Goal: Task Accomplishment & Management: Manage account settings

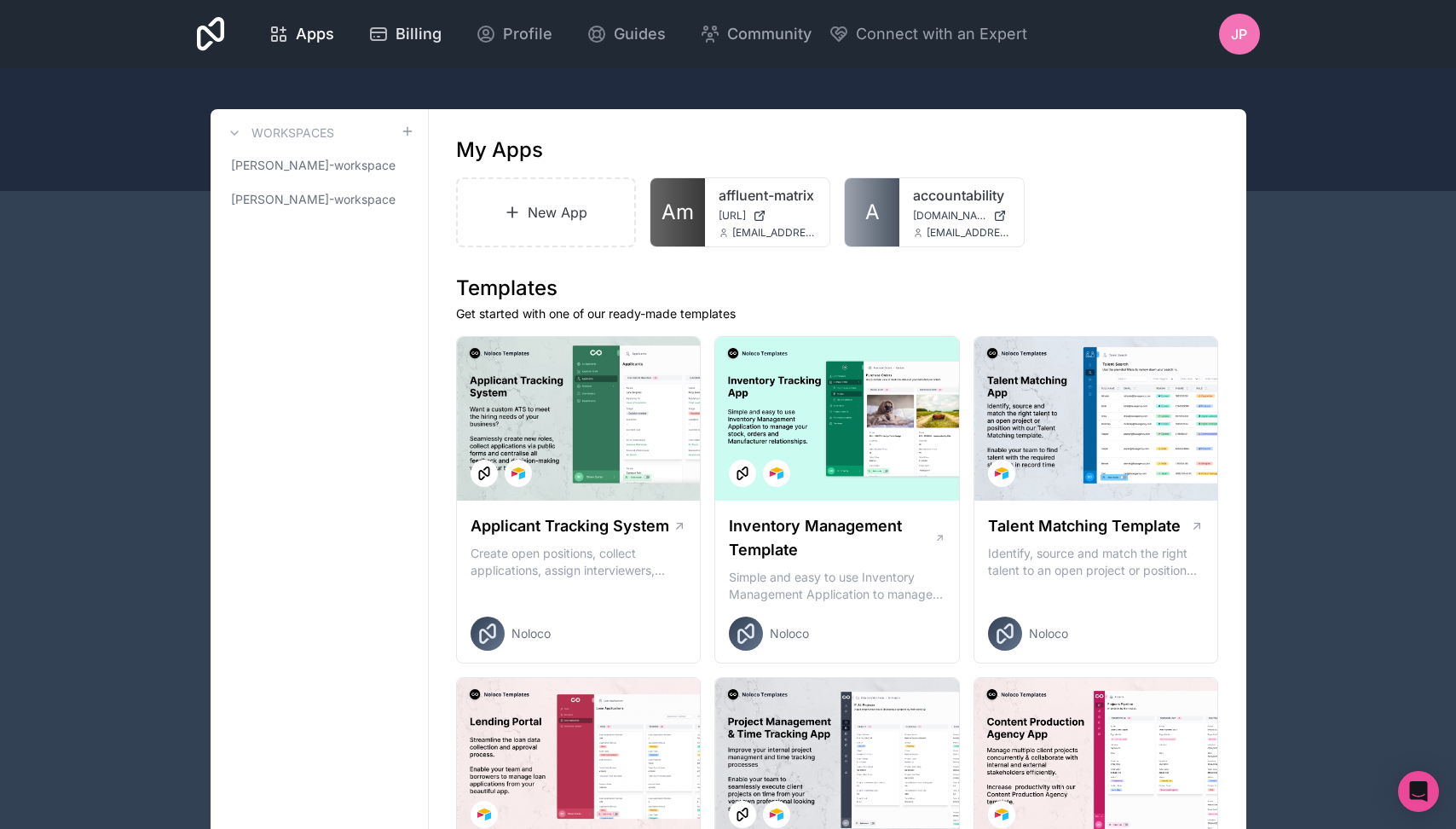
click at [421, 31] on span "Billing" at bounding box center [418, 35] width 46 height 24
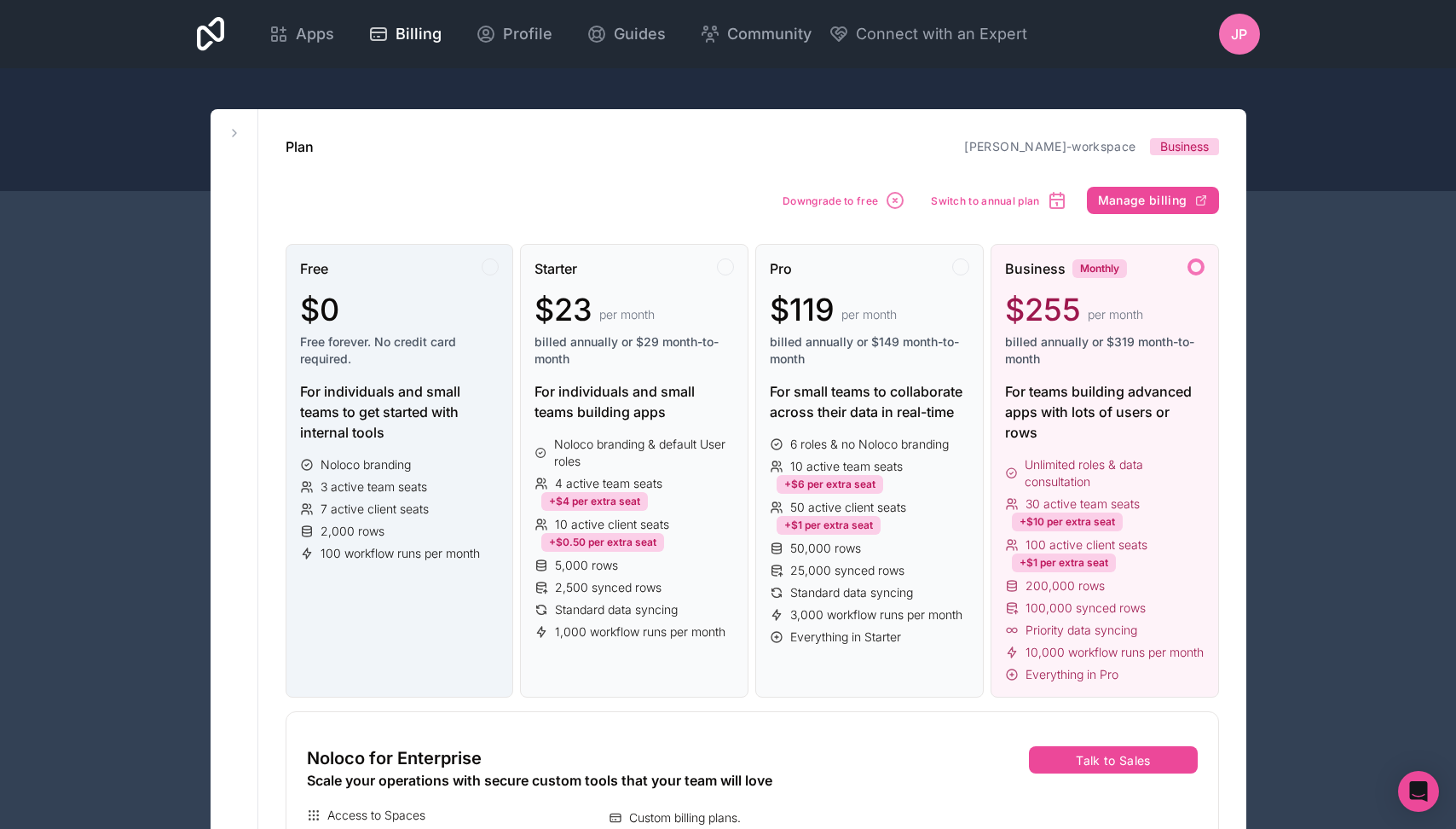
click at [435, 312] on div "$0" at bounding box center [400, 309] width 200 height 34
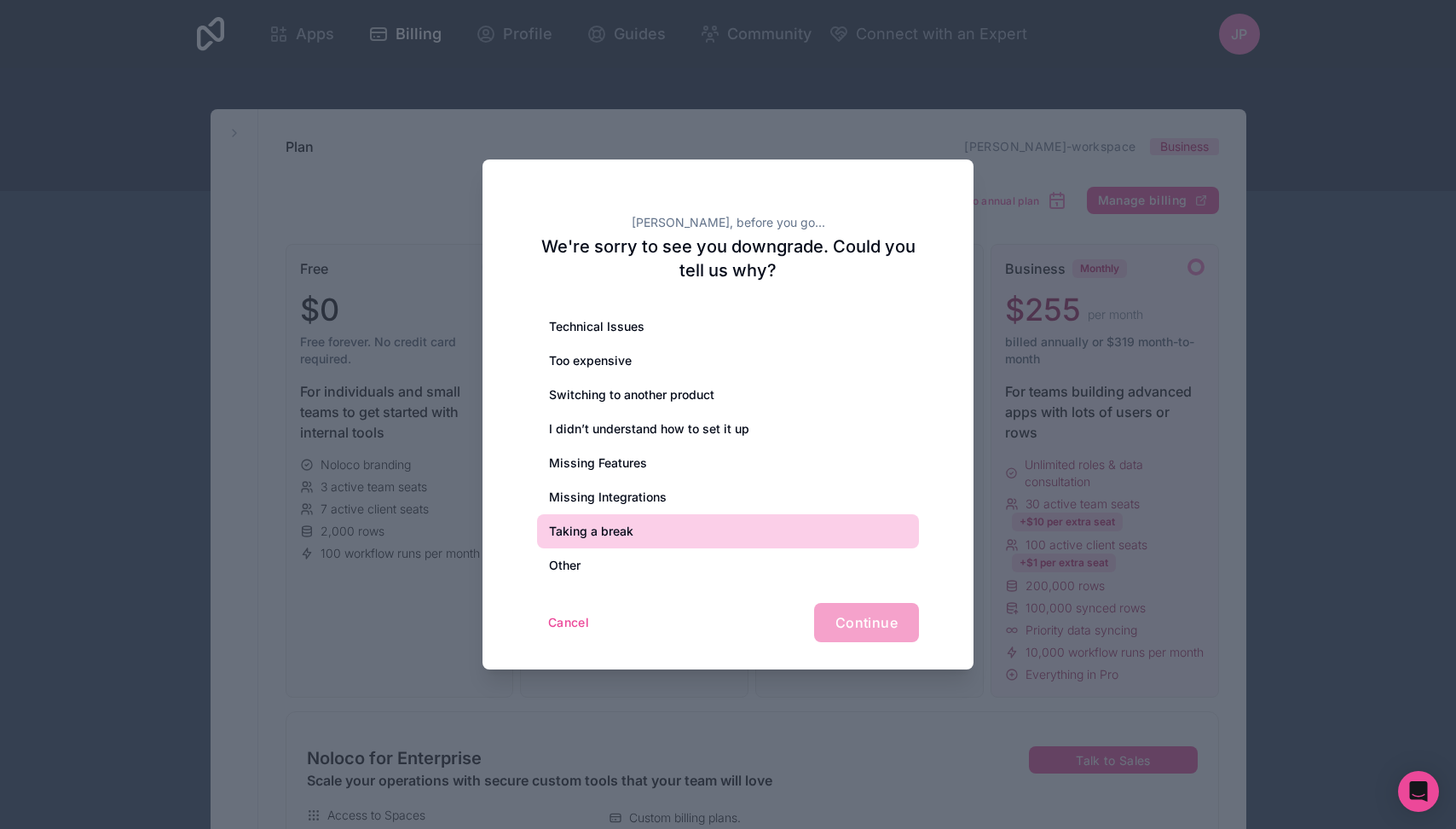
click at [619, 533] on div "Taking a break" at bounding box center [728, 530] width 382 height 34
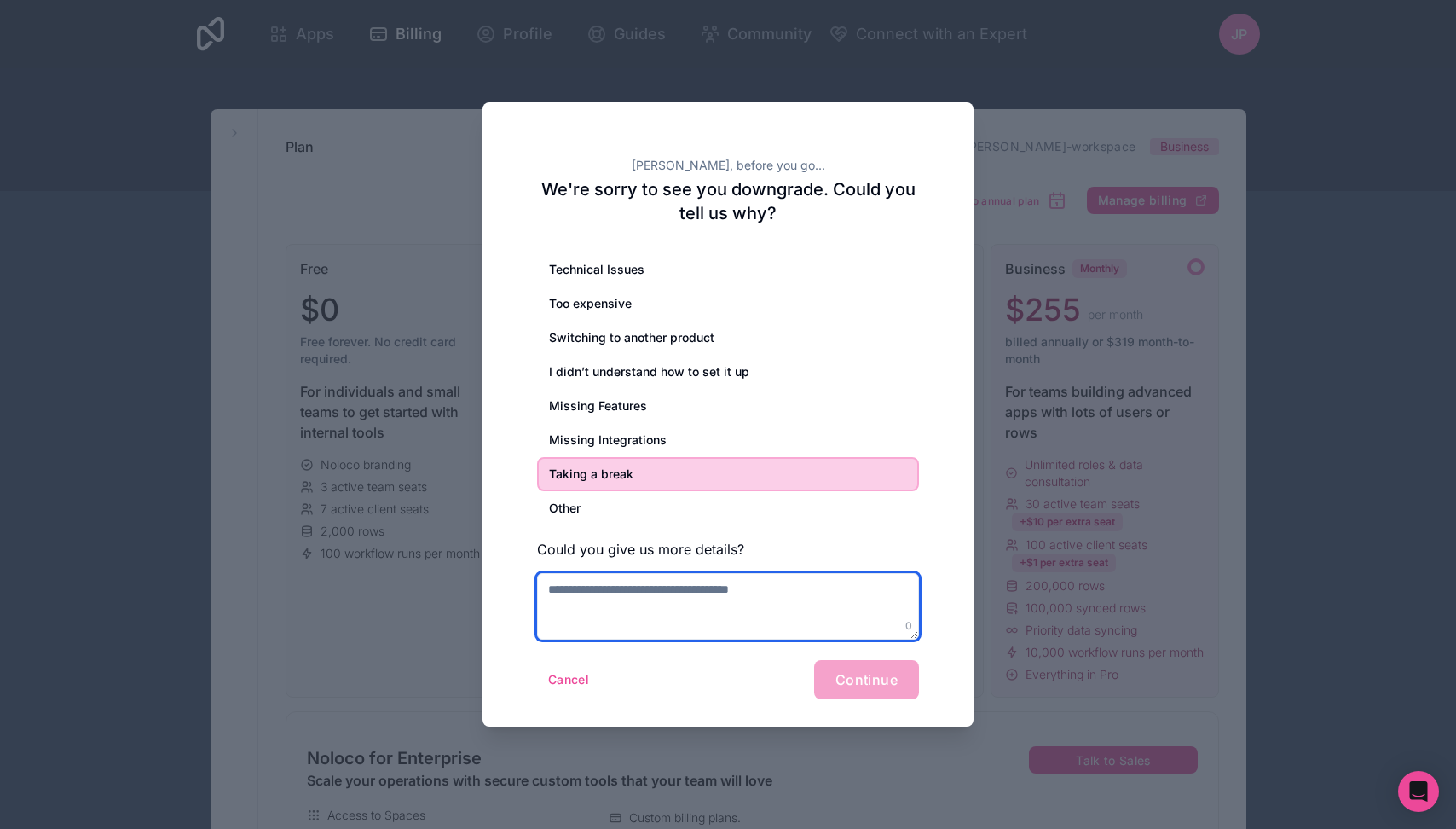
click at [803, 622] on textarea at bounding box center [728, 606] width 382 height 67
type textarea "*"
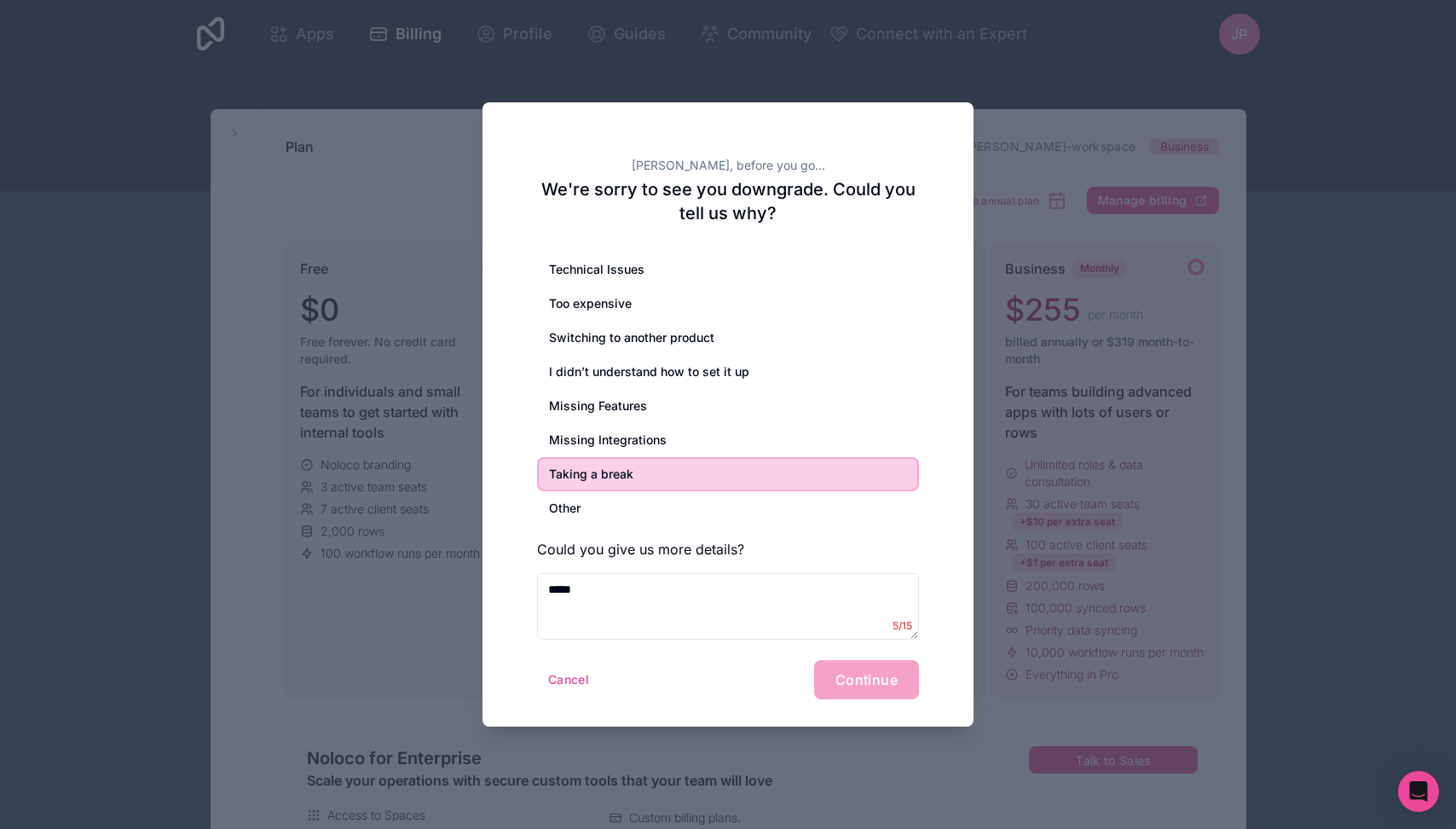
click at [880, 702] on div "[PERSON_NAME], before you go... We're sorry to see you downgrade. Could you tel…" at bounding box center [728, 414] width 491 height 624
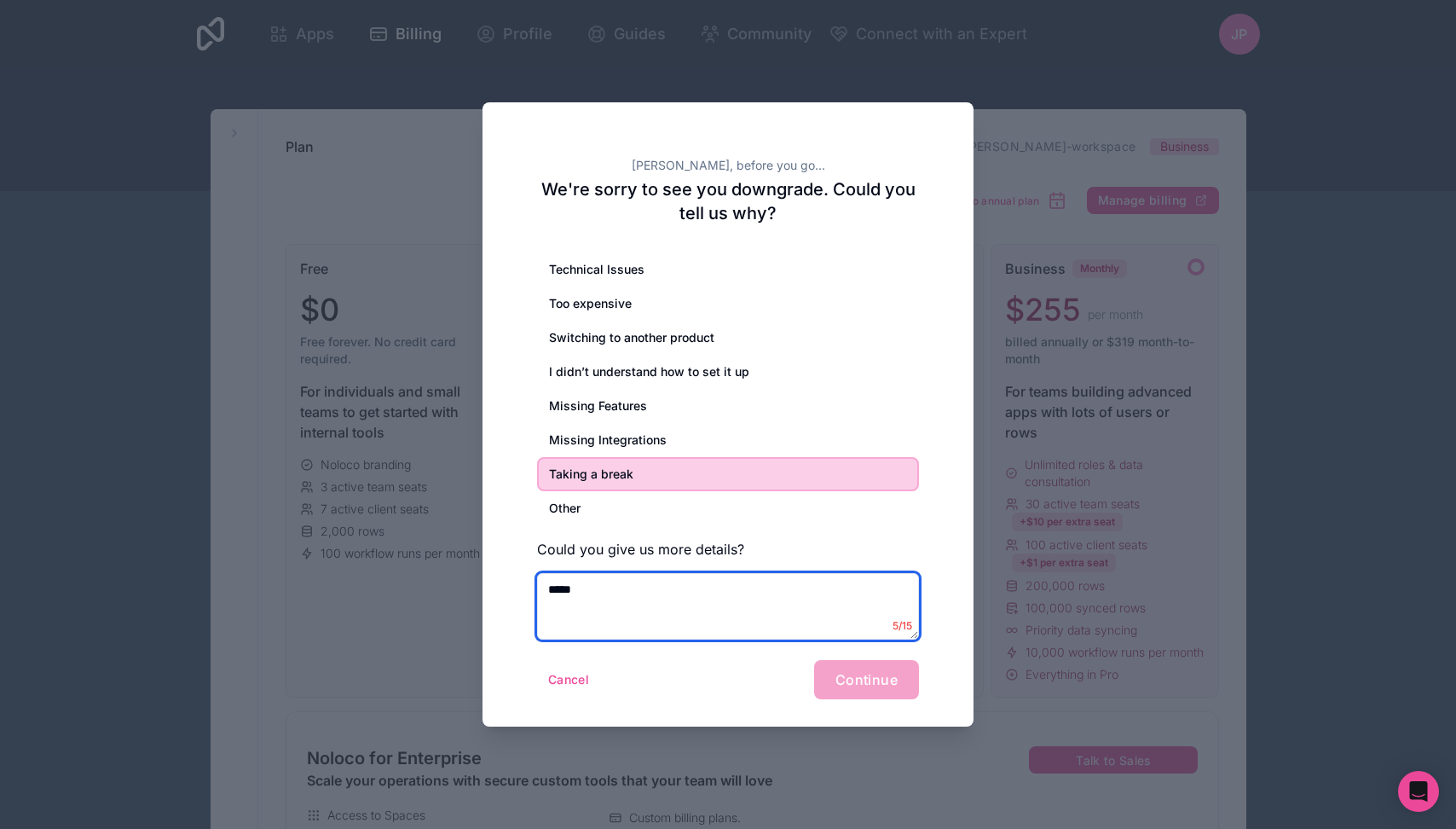
click at [771, 615] on textarea "*****" at bounding box center [728, 606] width 382 height 67
type textarea "**********"
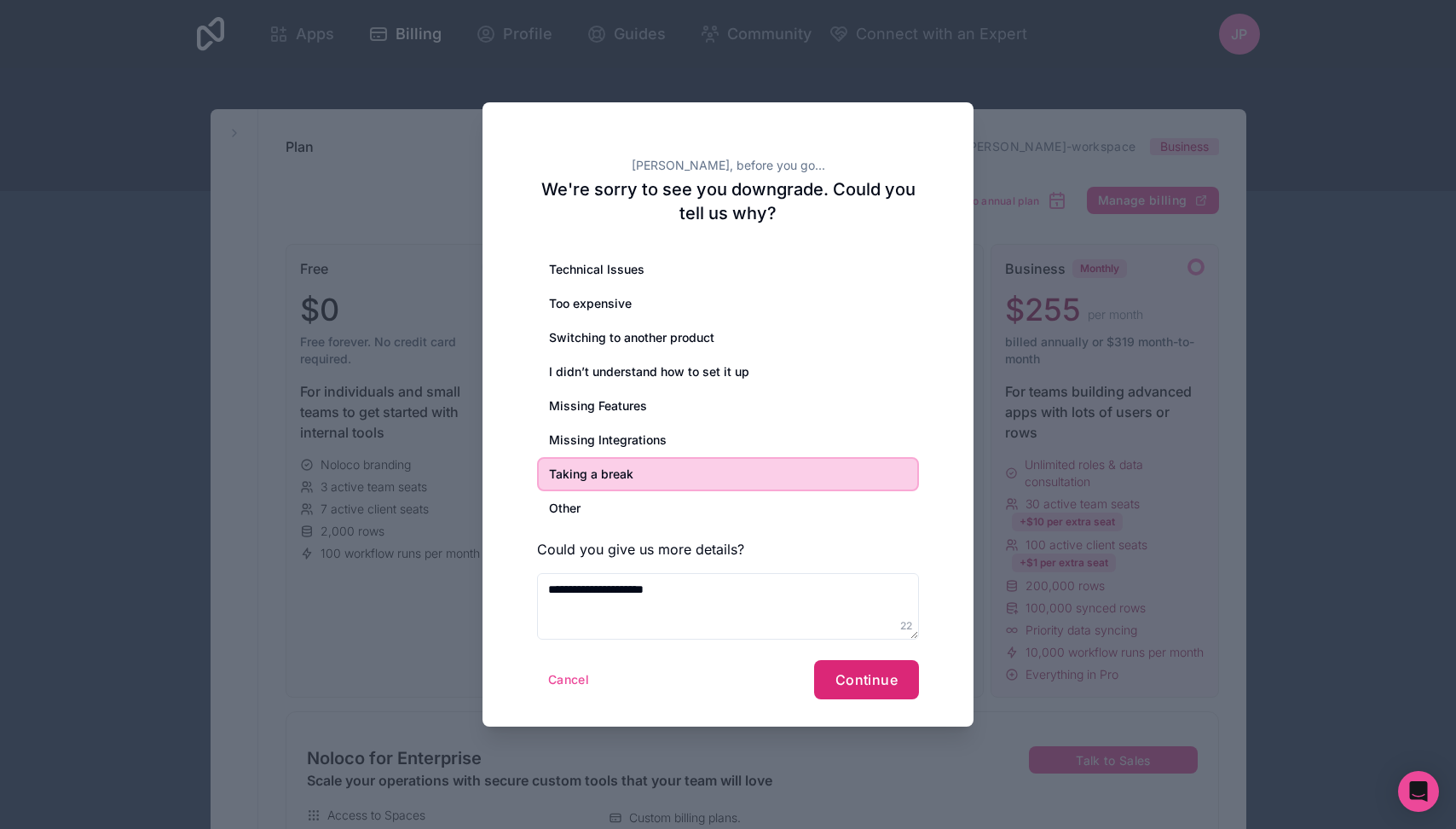
click at [881, 681] on span "Continue" at bounding box center [867, 680] width 62 height 17
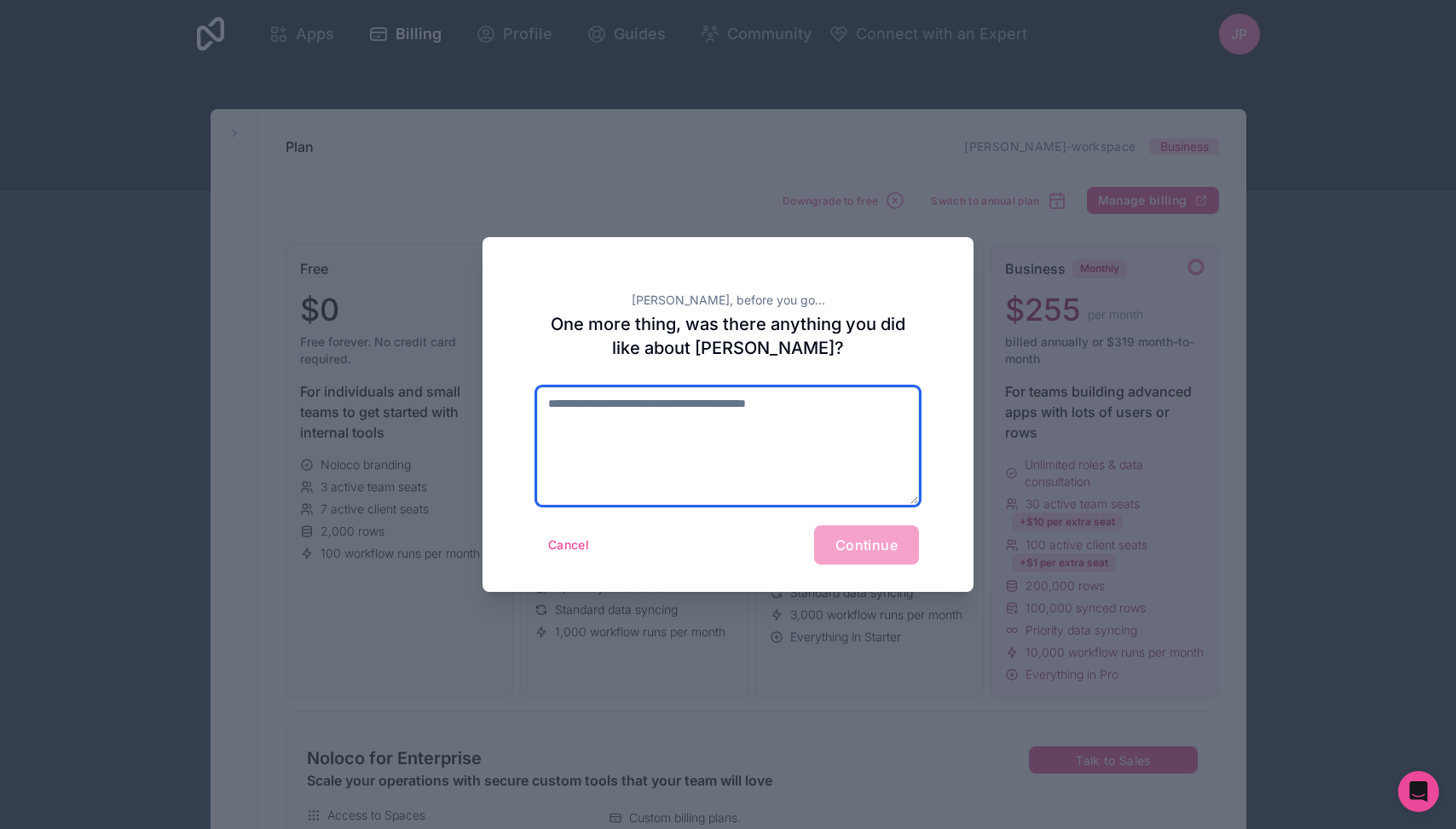
click at [815, 443] on textarea at bounding box center [728, 446] width 382 height 118
type textarea "*"
type textarea "**********"
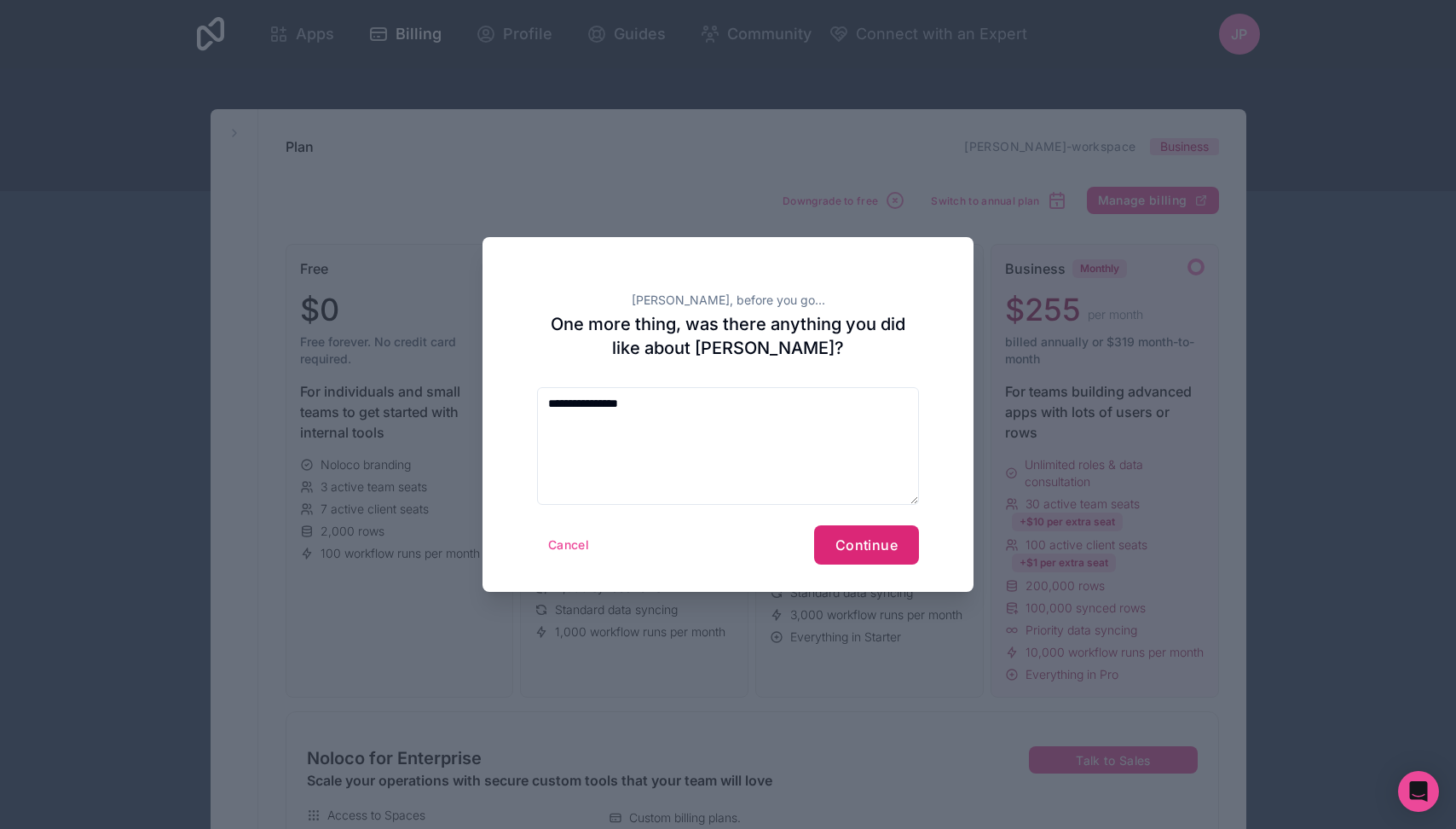
click at [870, 543] on span "Continue" at bounding box center [867, 545] width 62 height 17
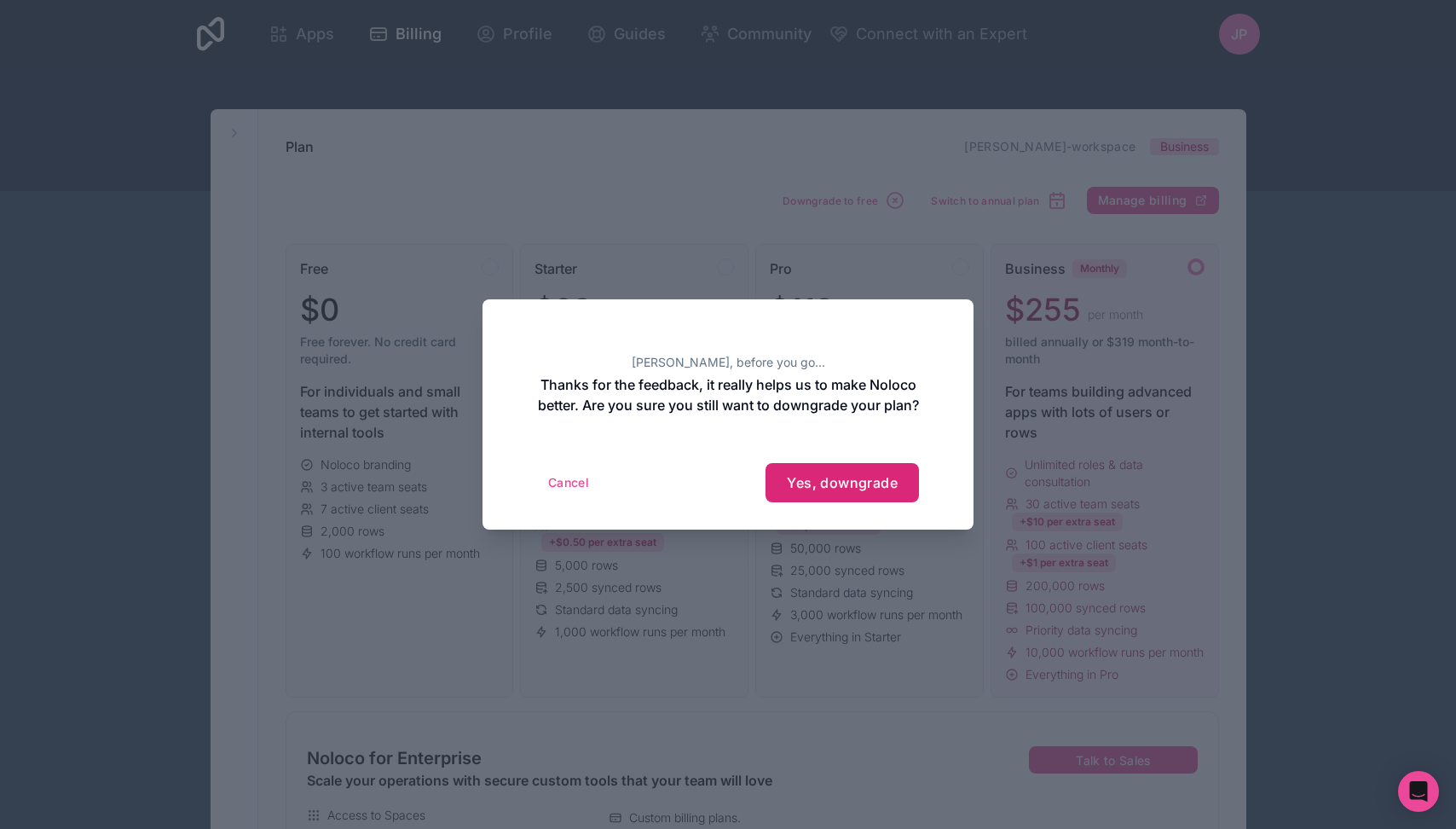
click at [829, 491] on span "Yes, downgrade" at bounding box center [843, 483] width 111 height 17
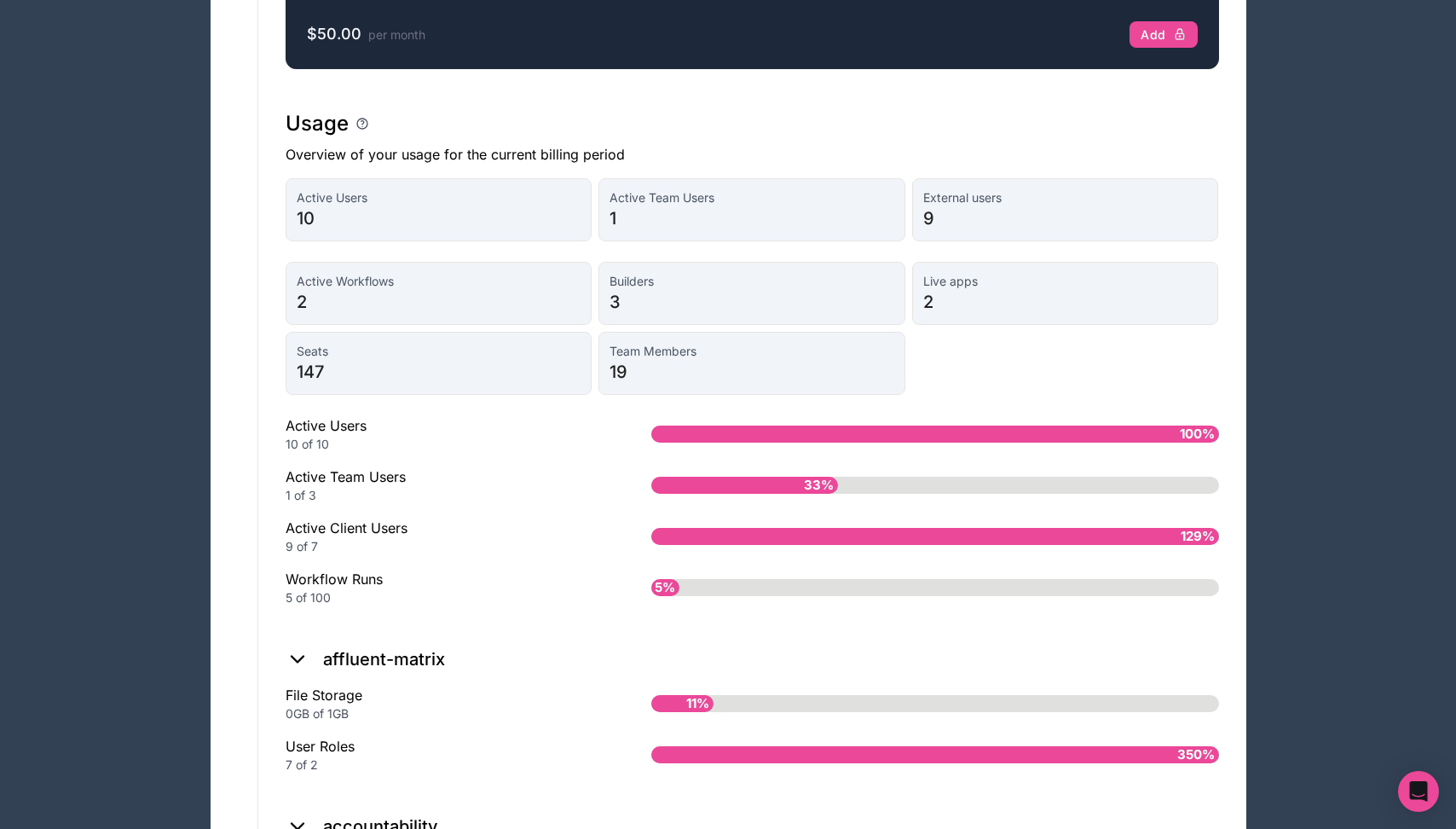
scroll to position [810, 0]
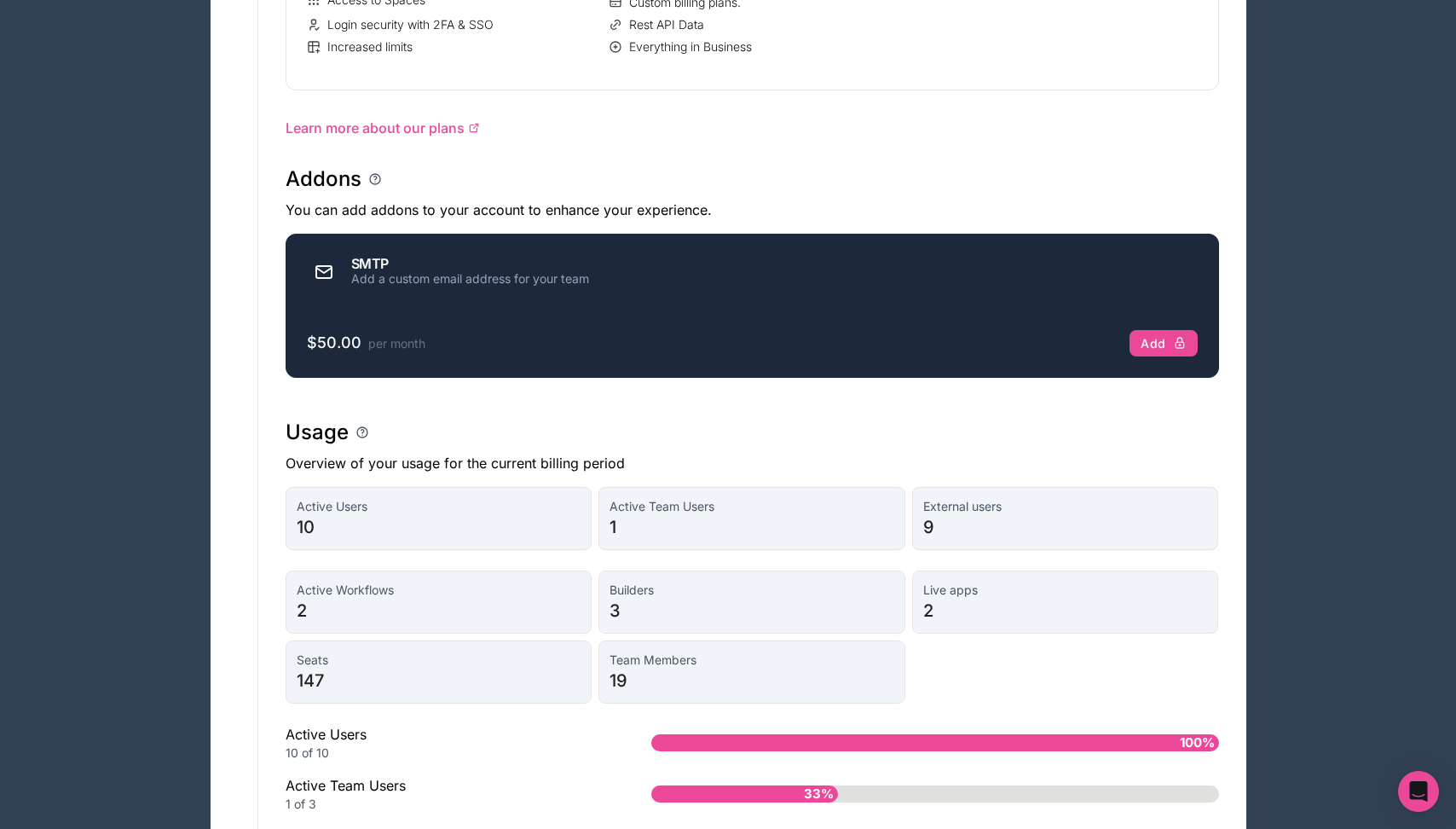
click at [562, 539] on span "10" at bounding box center [439, 527] width 285 height 24
click at [548, 599] on span "Active Workflows" at bounding box center [439, 590] width 285 height 17
click at [372, 351] on span "per month" at bounding box center [397, 343] width 57 height 15
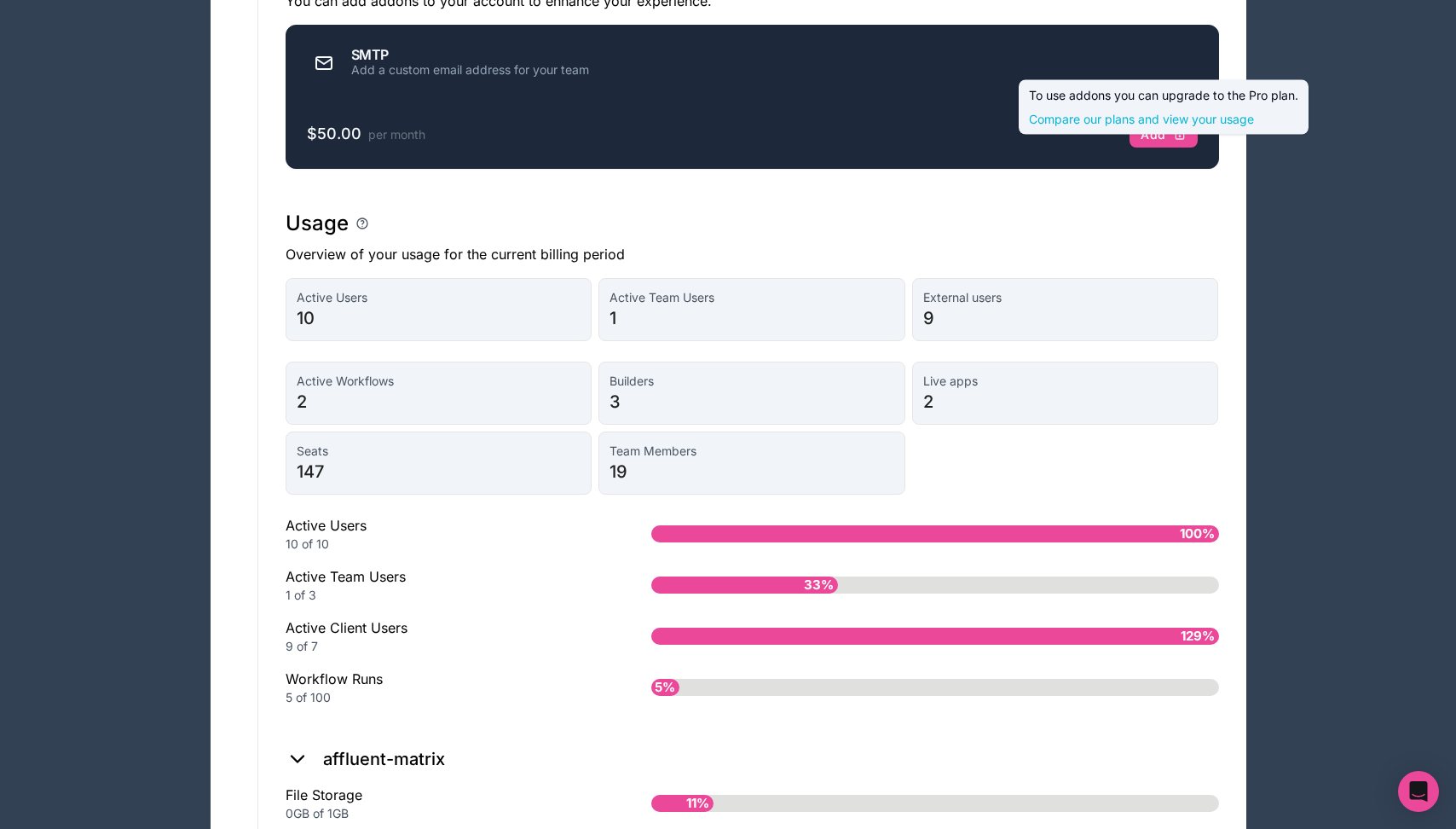
scroll to position [1329, 0]
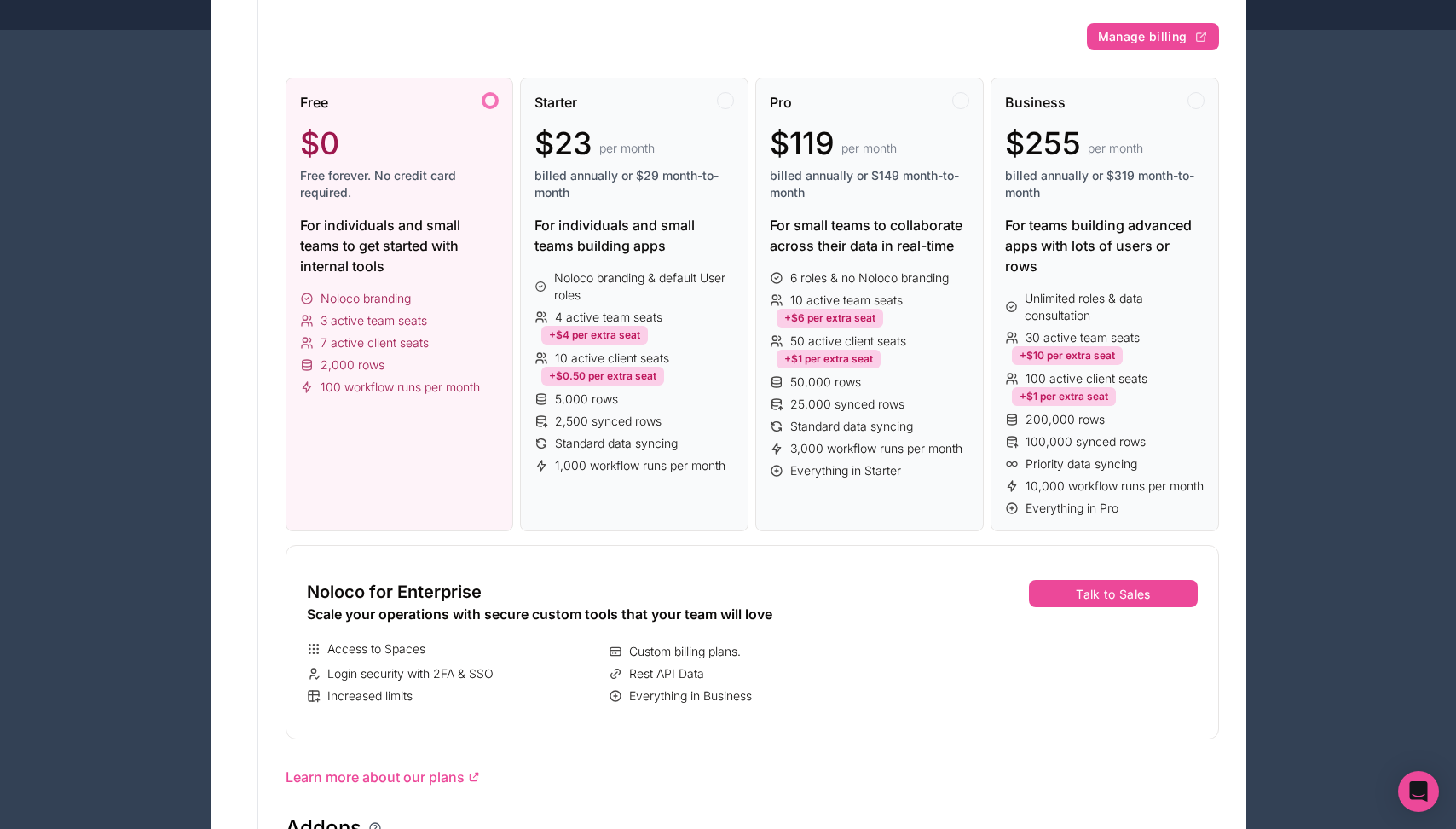
scroll to position [0, 0]
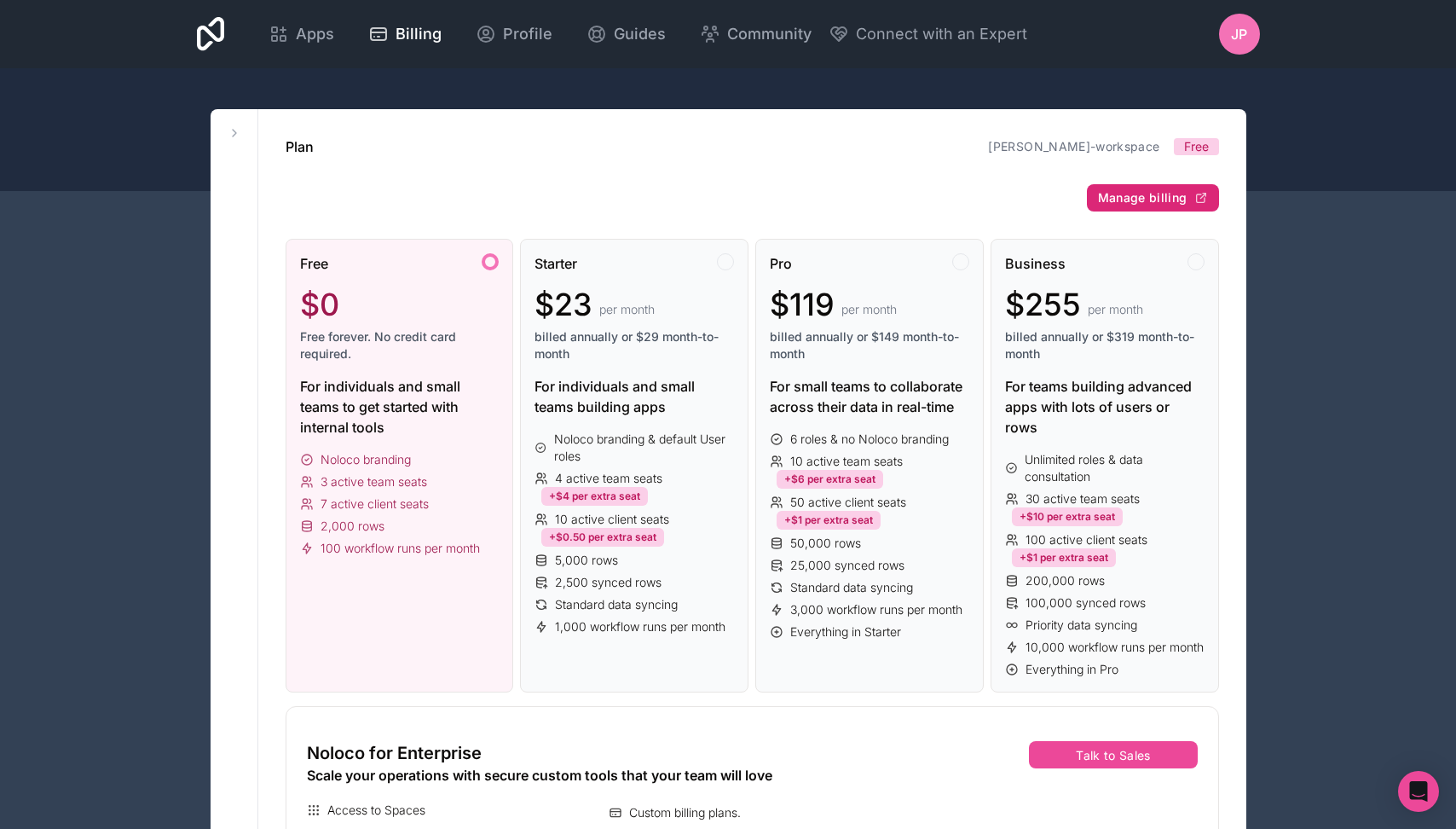
click at [1135, 201] on span "Manage billing" at bounding box center [1142, 198] width 89 height 16
click at [1225, 34] on div "JP" at bounding box center [1239, 34] width 41 height 41
click at [305, 29] on span "Apps" at bounding box center [315, 35] width 38 height 24
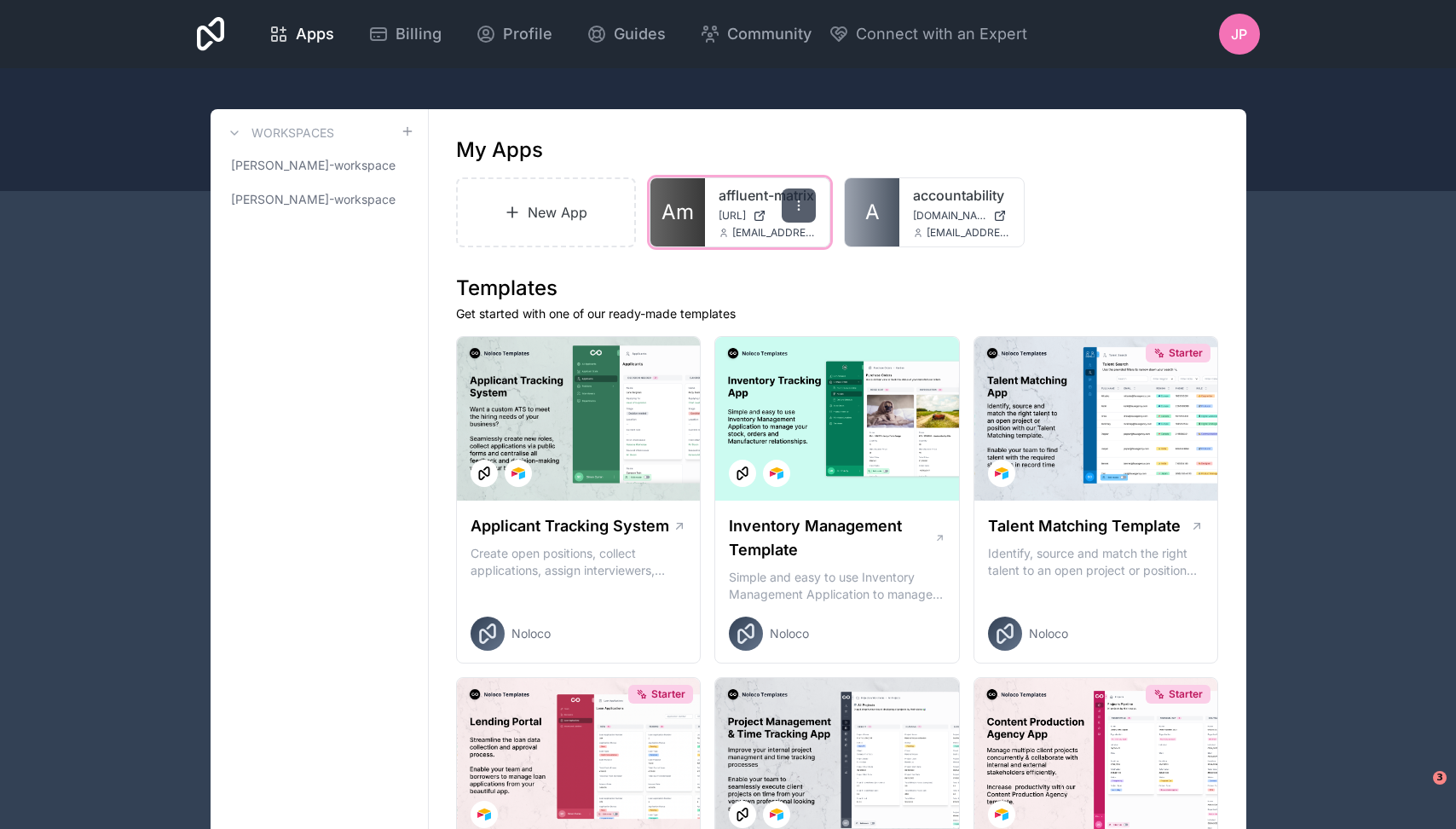
click at [795, 195] on div at bounding box center [798, 205] width 34 height 34
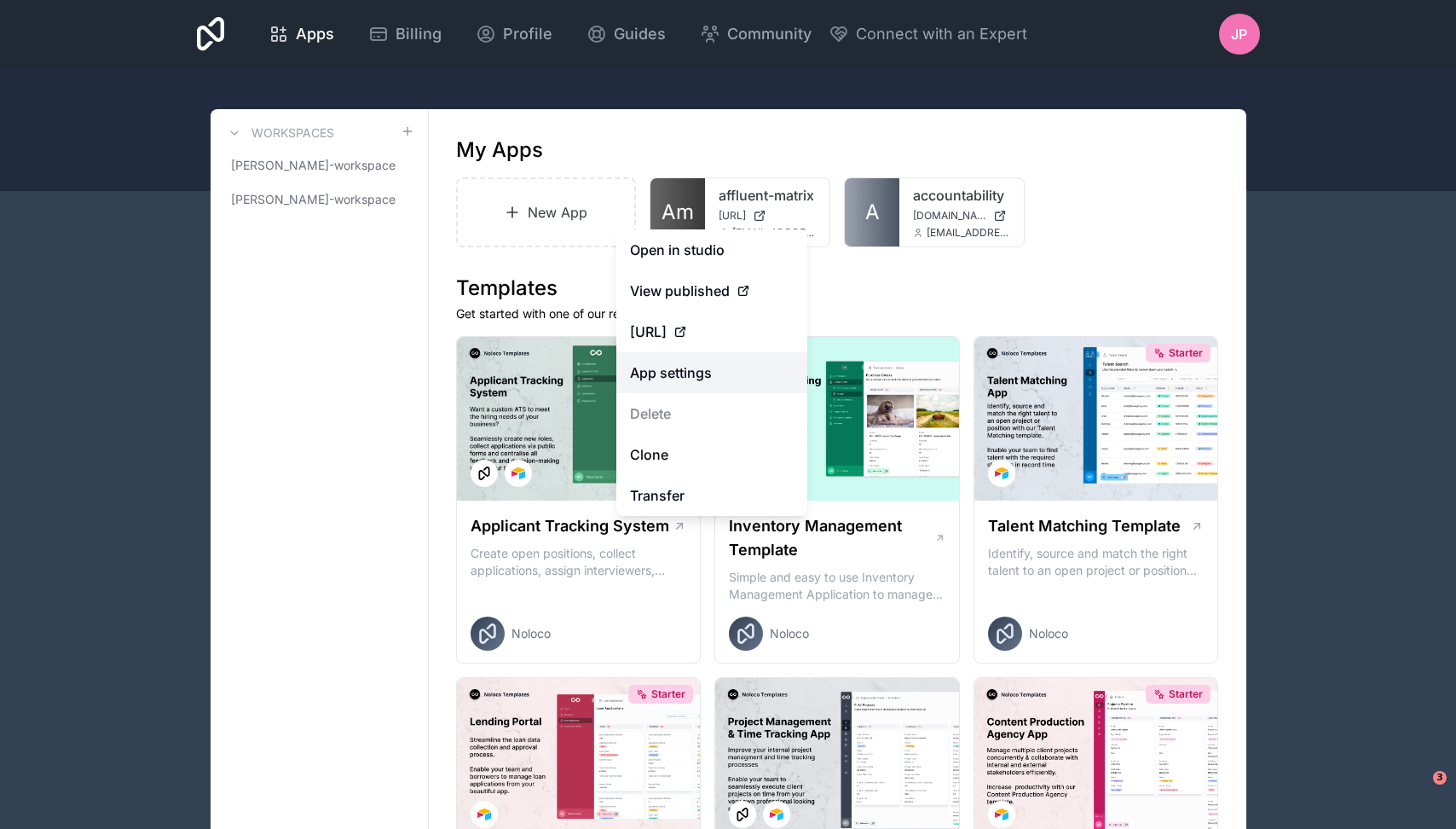
click at [749, 370] on link "App settings" at bounding box center [712, 372] width 191 height 41
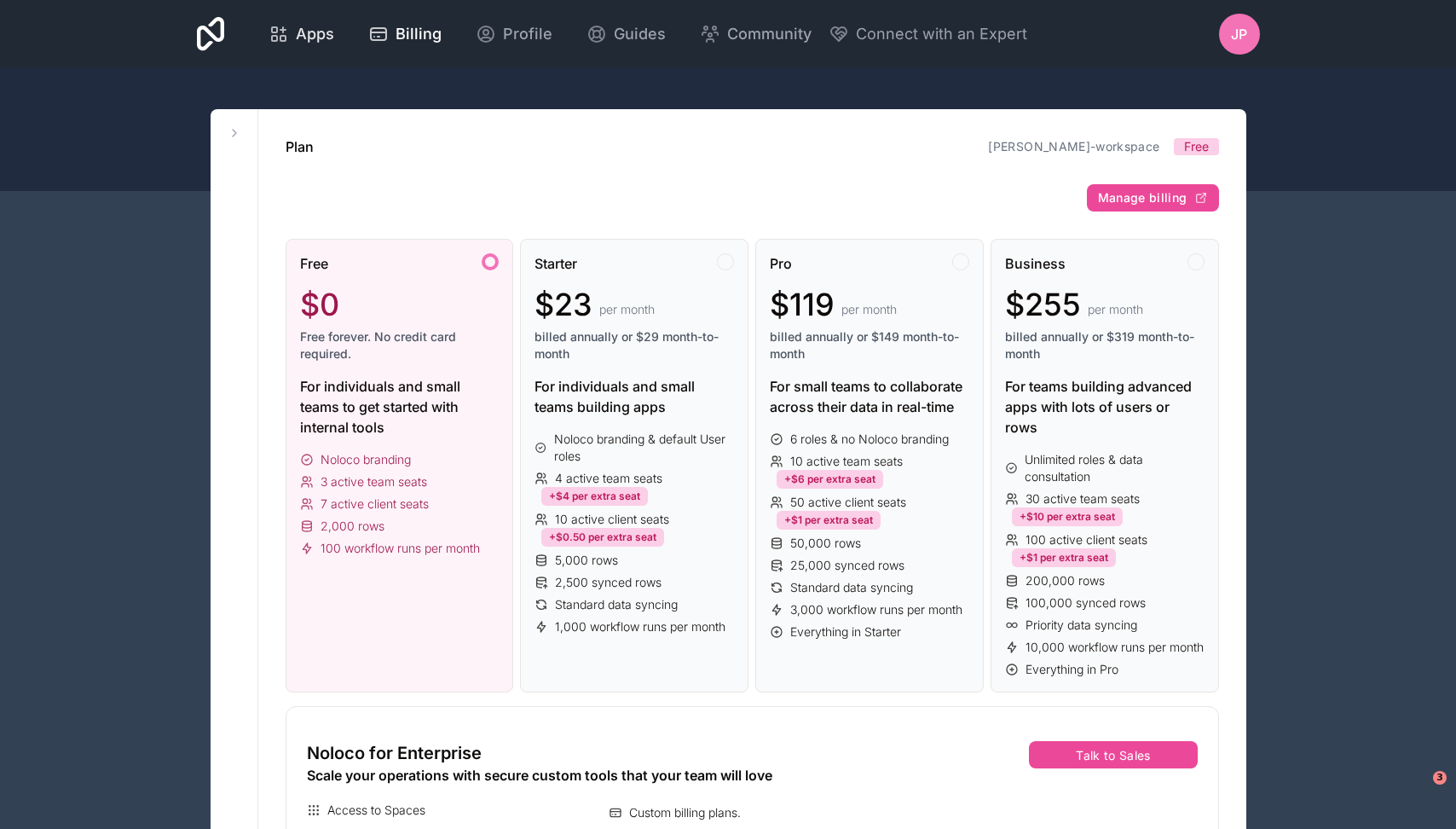
click at [310, 43] on span "Apps" at bounding box center [315, 35] width 38 height 24
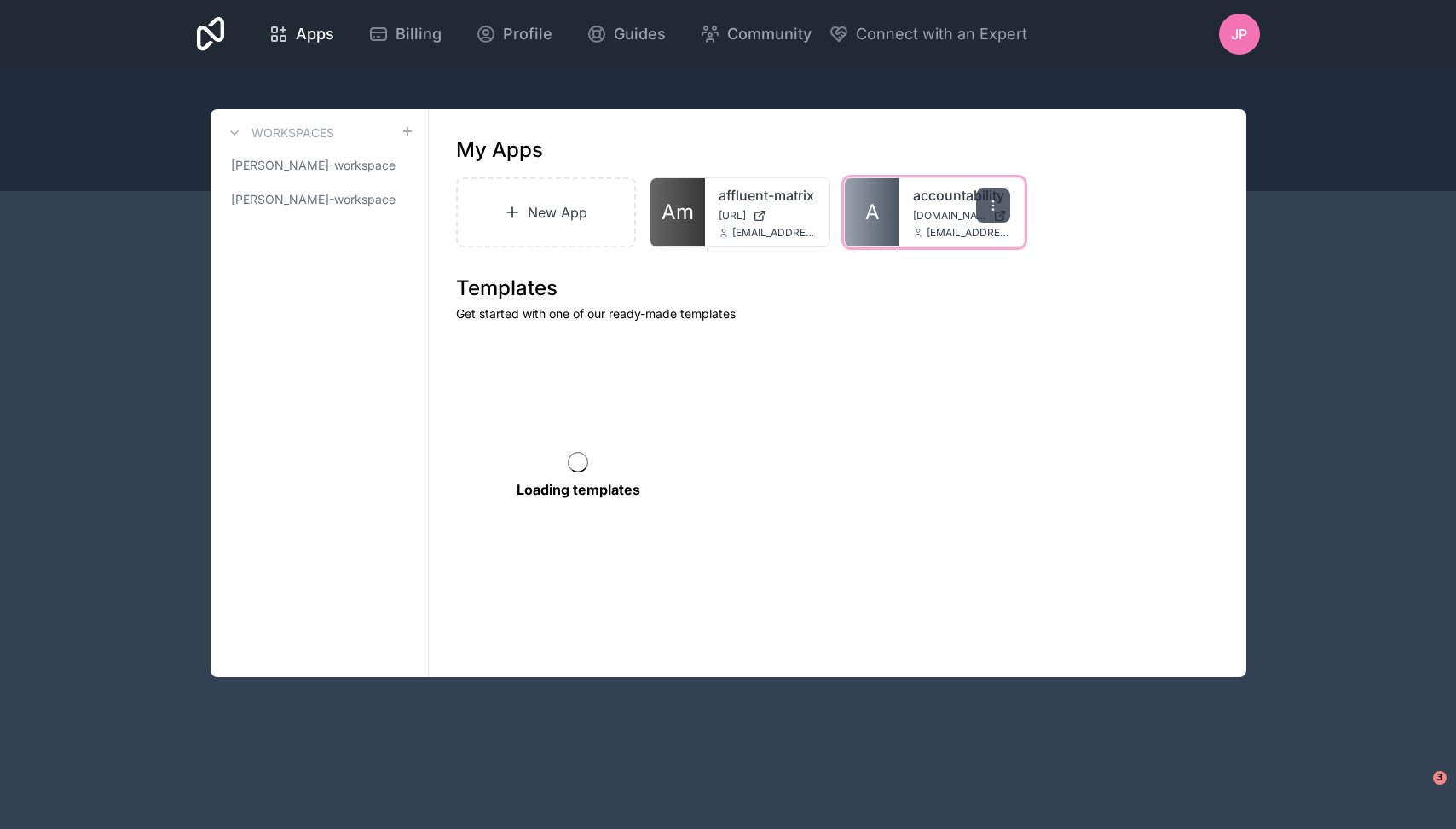
click at [993, 209] on icon at bounding box center [992, 209] width 1 height 1
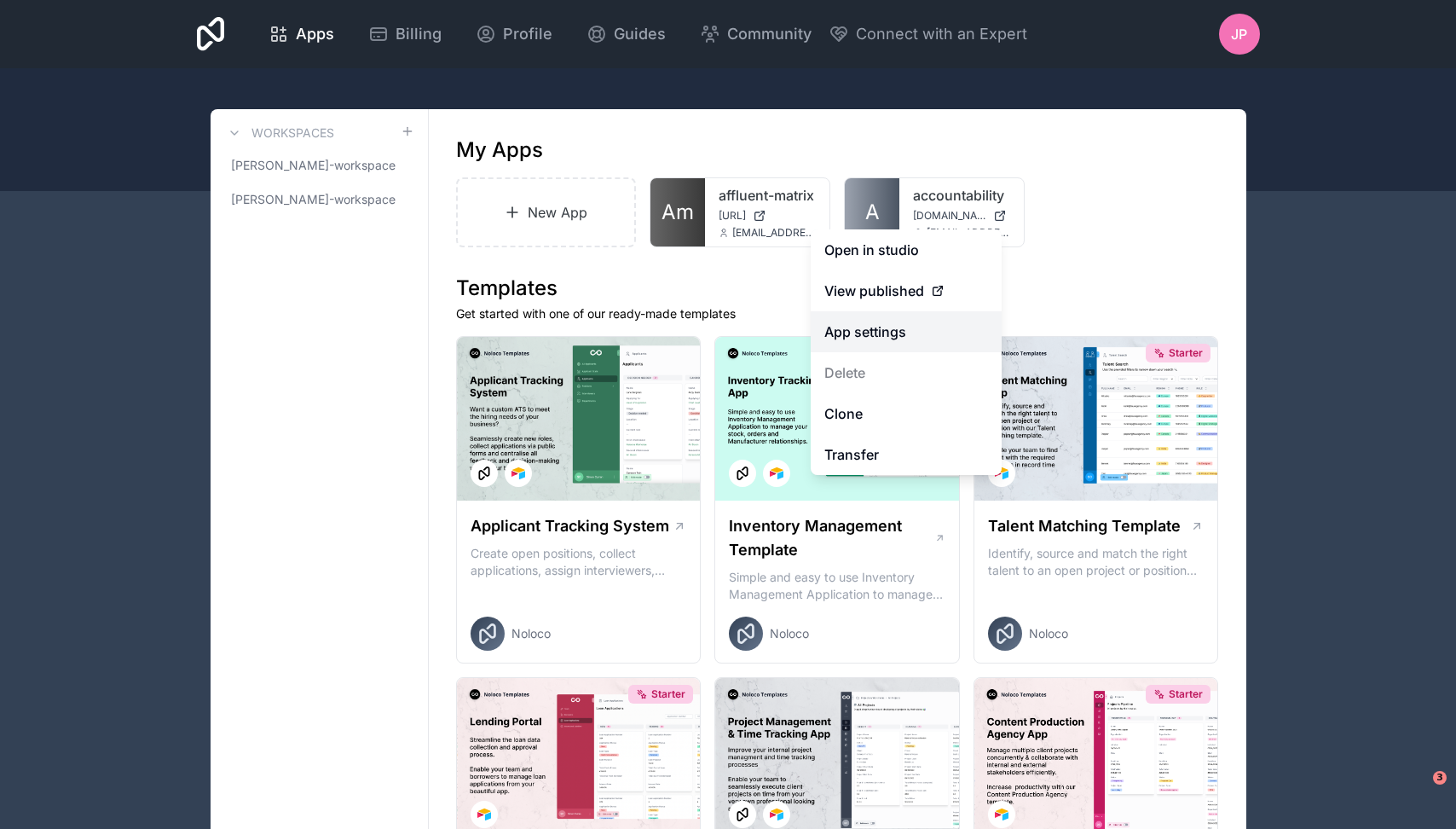
click at [890, 331] on link "App settings" at bounding box center [906, 332] width 191 height 41
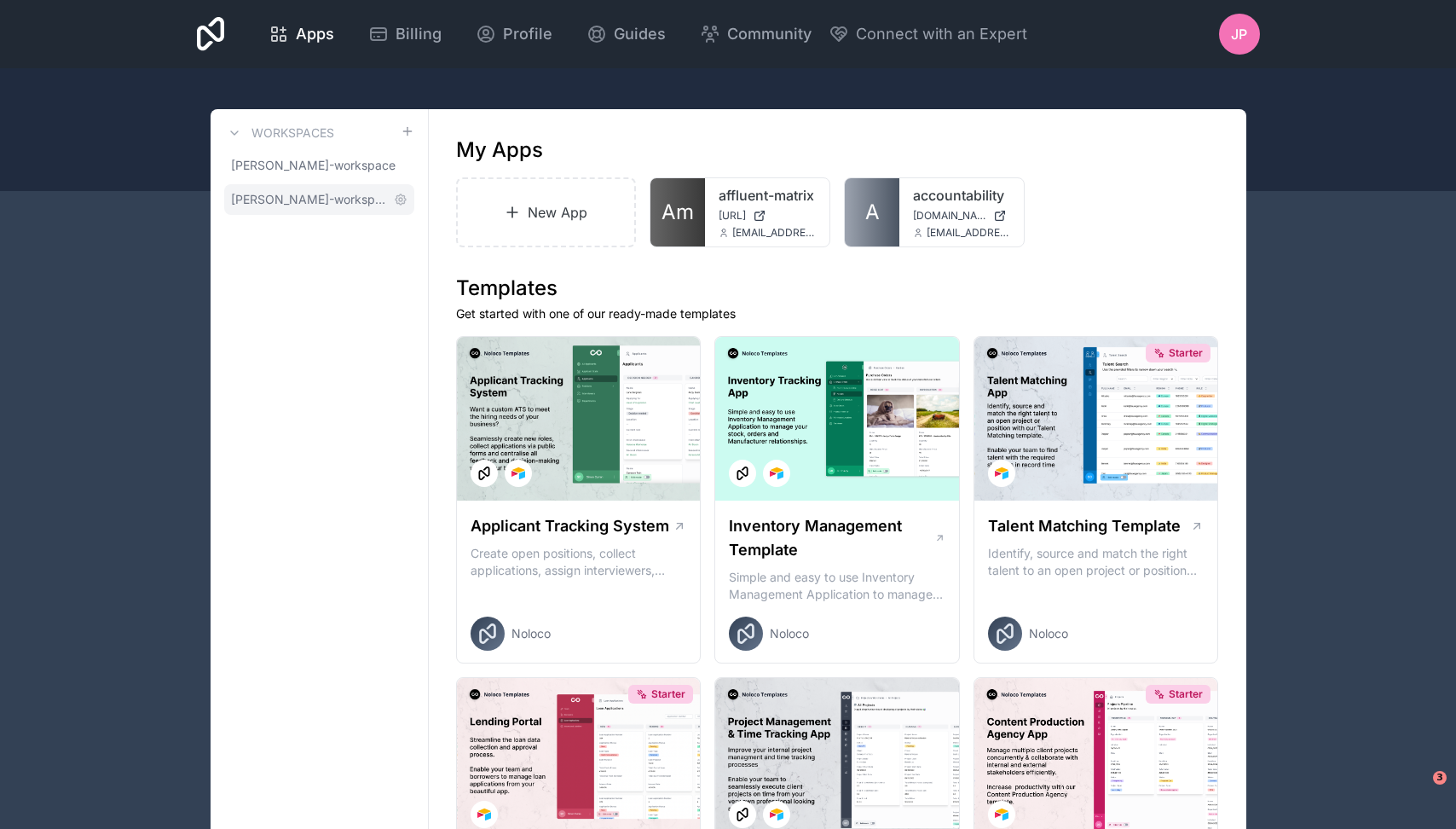
click at [307, 195] on span "[PERSON_NAME]-workspace" at bounding box center [309, 200] width 156 height 17
